Goal: Task Accomplishment & Management: Manage account settings

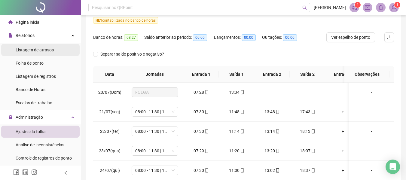
scroll to position [223, 0]
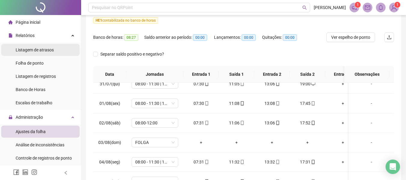
click at [51, 48] on span "Listagem de atrasos" at bounding box center [35, 49] width 38 height 5
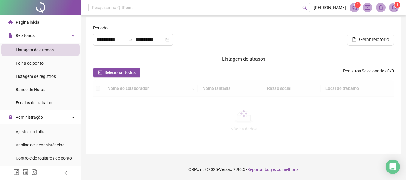
type input "**********"
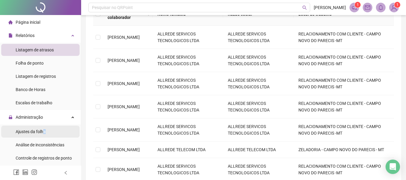
click at [44, 131] on span "Ajustes da folha" at bounding box center [31, 131] width 30 height 5
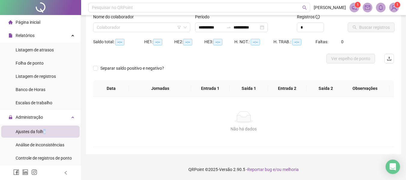
scroll to position [42, 0]
type input "**********"
click at [125, 29] on input "search" at bounding box center [139, 27] width 84 height 9
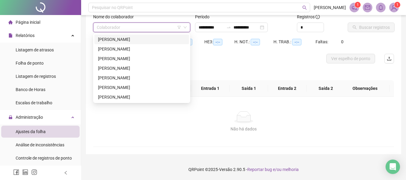
click at [120, 40] on div "[PERSON_NAME]" at bounding box center [141, 39] width 87 height 7
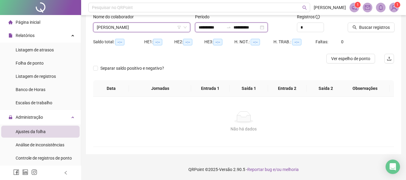
click at [205, 27] on input "**********" at bounding box center [210, 27] width 25 height 7
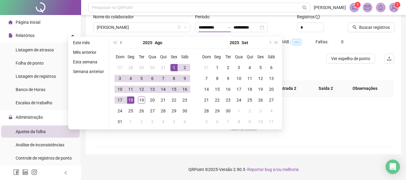
click at [122, 45] on button "prev-year" at bounding box center [121, 43] width 7 height 12
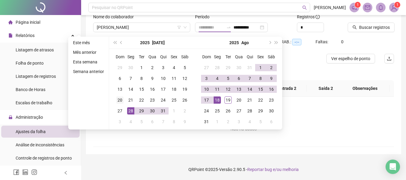
type input "**********"
click at [121, 101] on div "20" at bounding box center [119, 99] width 7 height 7
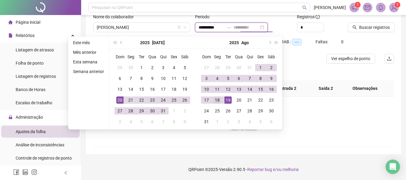
type input "**********"
click at [219, 100] on div "18" at bounding box center [216, 99] width 7 height 7
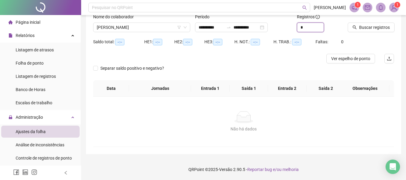
drag, startPoint x: 314, startPoint y: 29, endPoint x: 284, endPoint y: 41, distance: 31.8
click at [284, 41] on form "**********" at bounding box center [243, 47] width 300 height 67
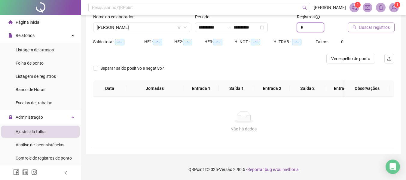
type input "*"
click at [377, 27] on span "Buscar registros" at bounding box center [374, 27] width 31 height 7
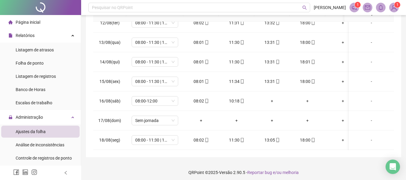
scroll to position [11, 0]
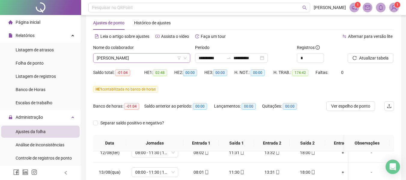
click at [141, 57] on span "[PERSON_NAME]" at bounding box center [142, 57] width 90 height 9
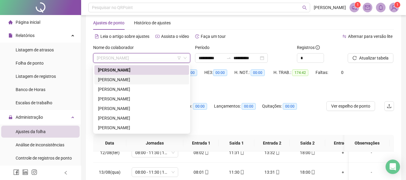
click at [142, 80] on div "[PERSON_NAME]" at bounding box center [141, 79] width 87 height 7
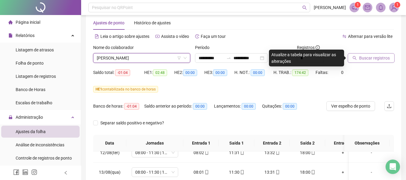
click at [353, 59] on icon "search" at bounding box center [354, 58] width 4 height 4
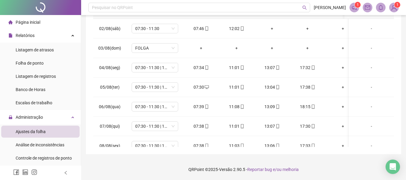
scroll to position [462, 0]
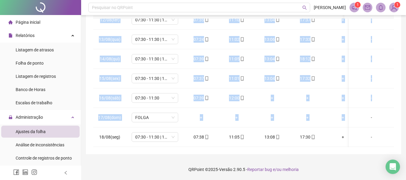
drag, startPoint x: 404, startPoint y: 148, endPoint x: 405, endPoint y: 119, distance: 29.4
click at [405, 119] on div "**********" at bounding box center [243, 18] width 324 height 324
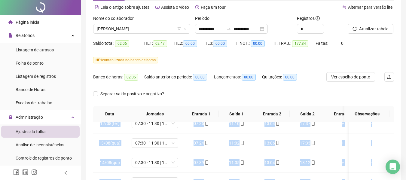
scroll to position [0, 0]
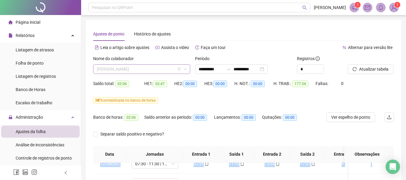
click at [149, 69] on span "[PERSON_NAME]" at bounding box center [142, 69] width 90 height 9
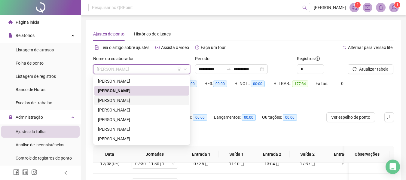
click at [124, 104] on div "[PERSON_NAME]" at bounding box center [141, 100] width 95 height 10
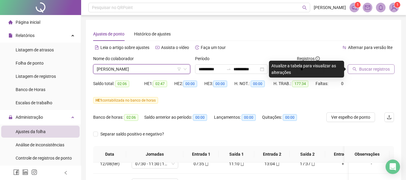
click at [361, 74] on button "Buscar registros" at bounding box center [370, 69] width 47 height 10
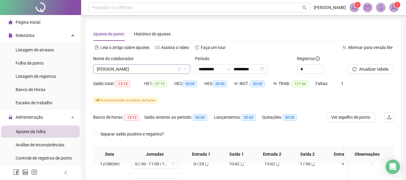
click at [123, 69] on span "[PERSON_NAME]" at bounding box center [142, 69] width 90 height 9
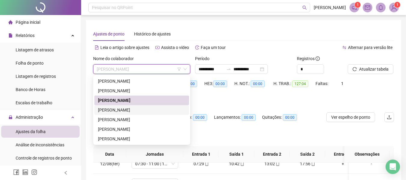
click at [118, 110] on div "[PERSON_NAME]" at bounding box center [141, 110] width 87 height 7
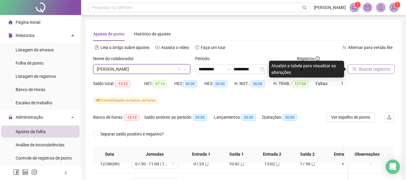
click at [358, 70] on button "Buscar registros" at bounding box center [370, 69] width 47 height 10
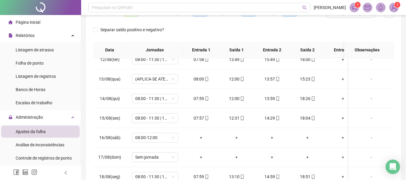
scroll to position [144, 0]
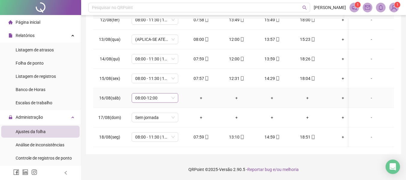
click at [166, 94] on span "08:00-12:00" at bounding box center [154, 97] width 39 height 9
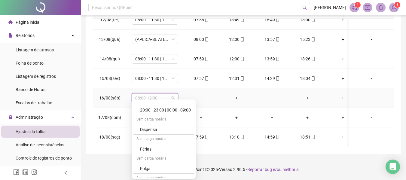
scroll to position [3572, 0]
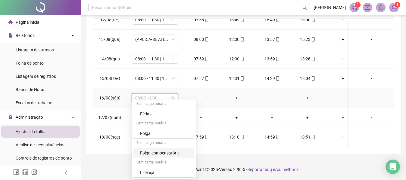
click at [176, 149] on div "Folga compensatória" at bounding box center [164, 153] width 62 height 10
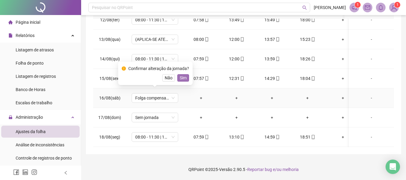
click at [185, 79] on span "Sim" at bounding box center [183, 77] width 7 height 7
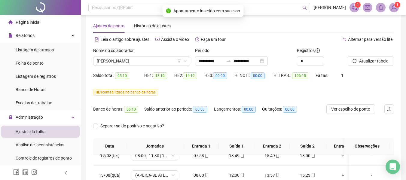
scroll to position [0, 0]
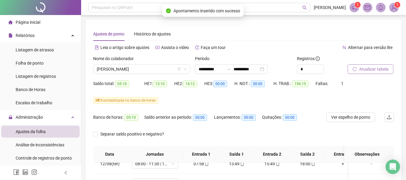
click at [382, 67] on span "Atualizar tabela" at bounding box center [373, 69] width 29 height 7
click at [156, 68] on span "[PERSON_NAME]" at bounding box center [142, 69] width 90 height 9
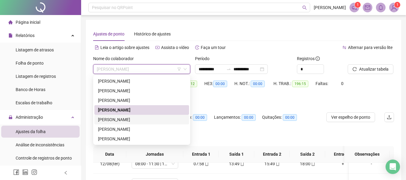
click at [149, 118] on div "[PERSON_NAME]" at bounding box center [141, 119] width 87 height 7
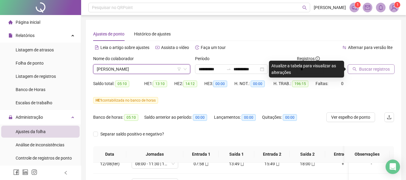
click at [376, 66] on span "Buscar registros" at bounding box center [374, 69] width 31 height 7
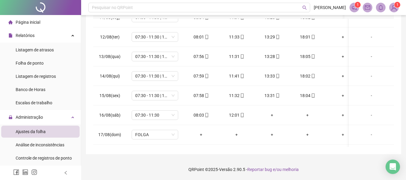
scroll to position [462, 0]
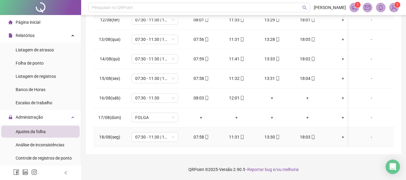
click at [314, 135] on icon "mobile" at bounding box center [313, 137] width 4 height 4
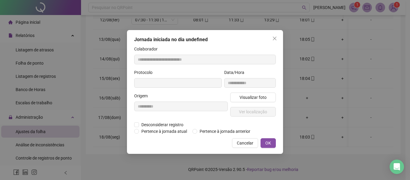
type input "**********"
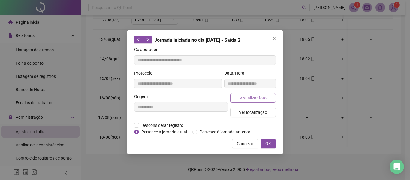
click at [259, 97] on span "Visualizar foto" at bounding box center [253, 98] width 27 height 7
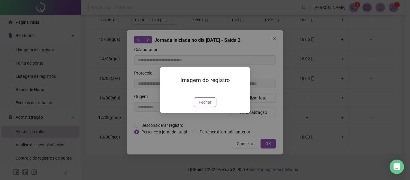
click at [205, 105] on span "Fechar" at bounding box center [205, 102] width 13 height 7
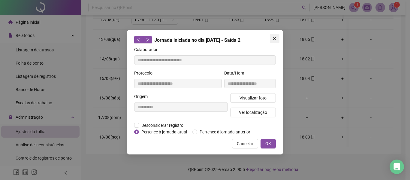
click at [273, 42] on button "Close" at bounding box center [275, 39] width 10 height 10
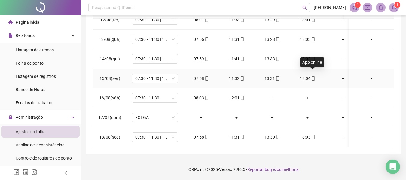
click at [314, 76] on icon "mobile" at bounding box center [312, 78] width 3 height 4
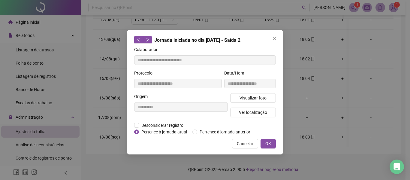
type input "**********"
click at [255, 99] on span "Visualizar foto" at bounding box center [253, 98] width 27 height 7
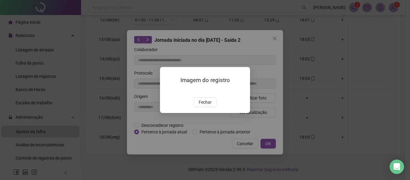
click at [167, 91] on img at bounding box center [167, 91] width 0 height 0
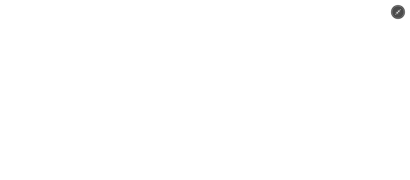
click at [191, 87] on img at bounding box center [204, 90] width 101 height 180
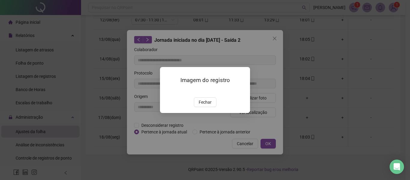
drag, startPoint x: 207, startPoint y: 138, endPoint x: 241, endPoint y: 86, distance: 62.1
click at [206, 105] on span "Fechar" at bounding box center [205, 102] width 13 height 7
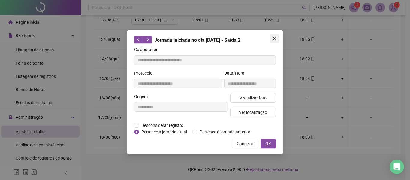
click at [277, 39] on span "Close" at bounding box center [275, 38] width 10 height 5
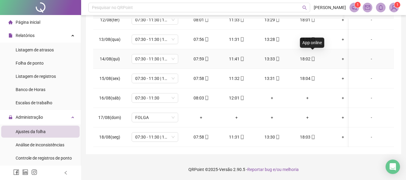
click at [312, 57] on icon "mobile" at bounding box center [313, 59] width 4 height 4
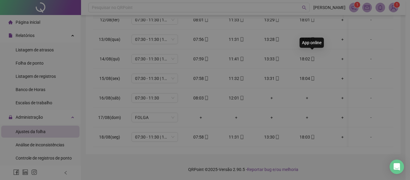
type input "**********"
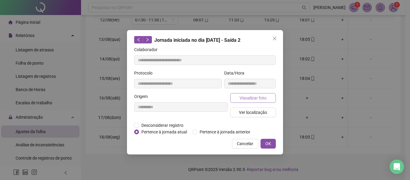
click at [255, 100] on span "Visualizar foto" at bounding box center [253, 98] width 27 height 7
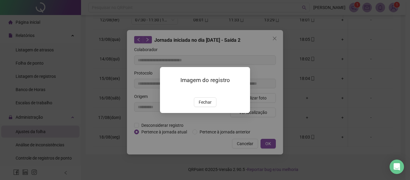
click at [211, 105] on span "Fechar" at bounding box center [205, 102] width 13 height 7
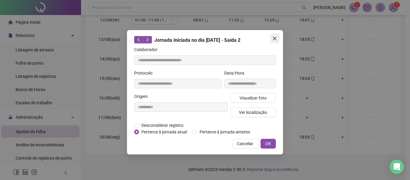
click at [276, 38] on icon "close" at bounding box center [274, 38] width 5 height 5
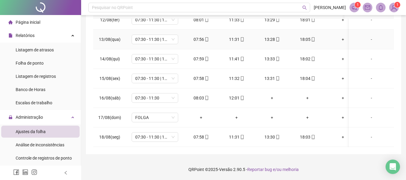
click at [315, 36] on div "18:05" at bounding box center [307, 39] width 26 height 7
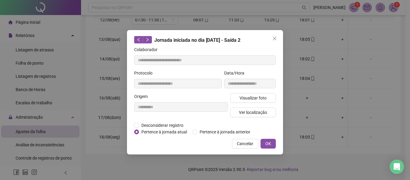
type input "**********"
click at [252, 99] on span "Visualizar foto" at bounding box center [253, 98] width 27 height 7
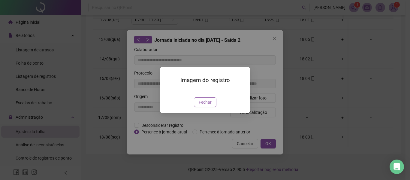
click at [210, 105] on span "Fechar" at bounding box center [205, 102] width 13 height 7
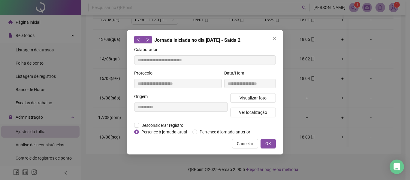
click at [276, 32] on div "**********" at bounding box center [205, 92] width 156 height 124
click at [276, 34] on button "Close" at bounding box center [275, 39] width 10 height 10
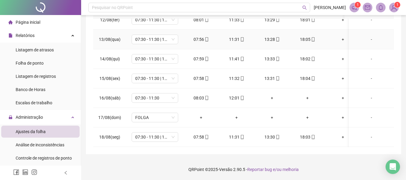
click at [311, 37] on span at bounding box center [312, 39] width 5 height 5
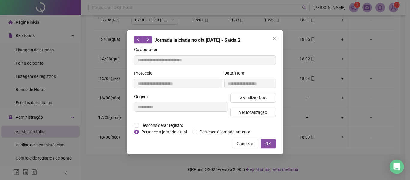
click at [251, 104] on div "Visualizar foto Ver localização" at bounding box center [253, 107] width 48 height 29
click at [252, 103] on div "Visualizar foto Ver localização" at bounding box center [253, 107] width 48 height 29
click at [252, 102] on div "Visualizar foto Ver localização" at bounding box center [253, 107] width 48 height 29
click at [254, 98] on span "Visualizar foto" at bounding box center [253, 98] width 27 height 7
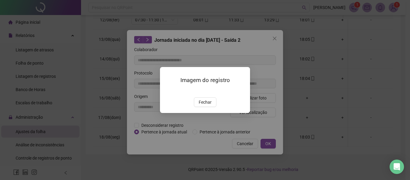
click at [206, 107] on button "Fechar" at bounding box center [205, 102] width 23 height 10
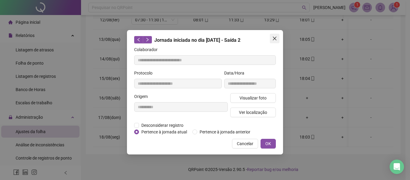
click at [274, 37] on icon "close" at bounding box center [274, 38] width 5 height 5
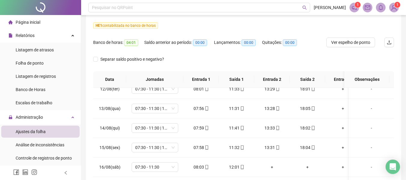
scroll to position [0, 0]
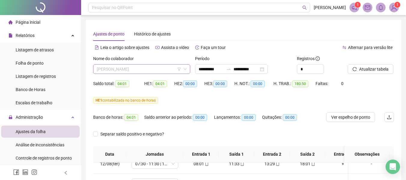
click at [143, 71] on span "[PERSON_NAME]" at bounding box center [142, 69] width 90 height 9
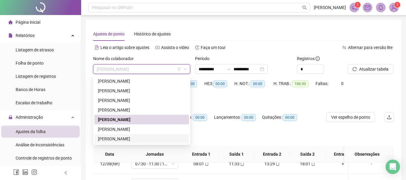
click at [127, 138] on div "[PERSON_NAME]" at bounding box center [141, 138] width 87 height 7
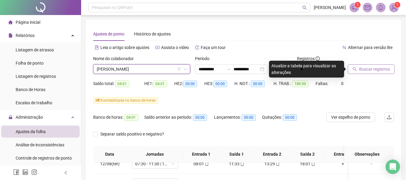
click at [367, 69] on span "Buscar registros" at bounding box center [374, 69] width 31 height 7
